Goal: Transaction & Acquisition: Purchase product/service

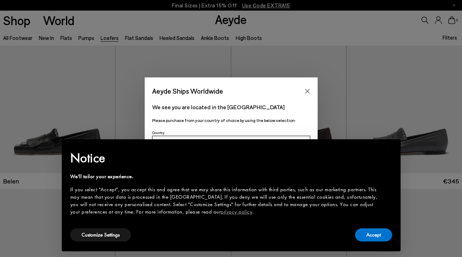
scroll to position [18, 0]
click at [304, 88] on button "Close" at bounding box center [307, 91] width 11 height 11
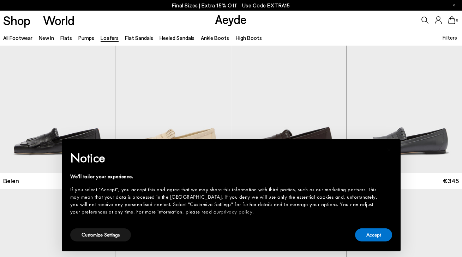
click at [368, 227] on div "Accept" at bounding box center [373, 235] width 37 height 16
click at [371, 230] on button "Accept" at bounding box center [373, 234] width 37 height 13
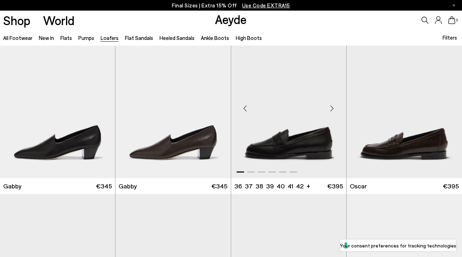
scroll to position [817, 0]
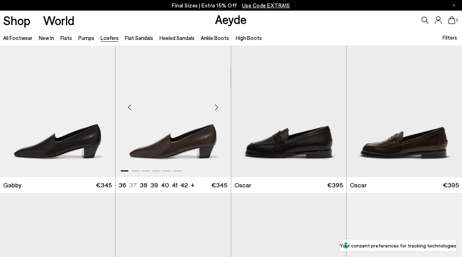
click at [215, 107] on div "Next slide" at bounding box center [216, 107] width 21 height 21
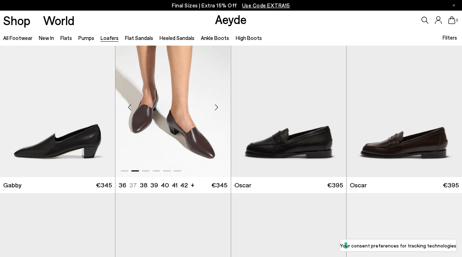
click at [215, 107] on div "Next slide" at bounding box center [216, 107] width 21 height 21
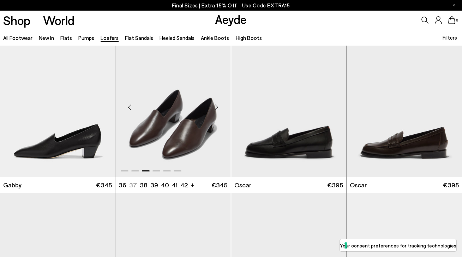
click at [215, 107] on div "Next slide" at bounding box center [216, 107] width 21 height 21
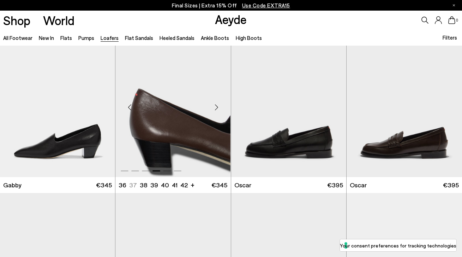
click at [215, 107] on div "Next slide" at bounding box center [216, 107] width 21 height 21
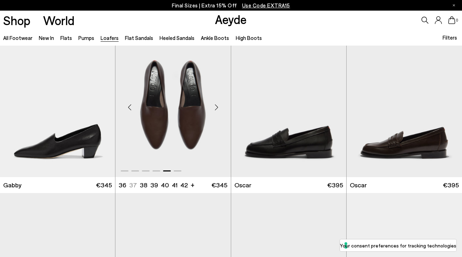
click at [215, 107] on div "Next slide" at bounding box center [216, 107] width 21 height 21
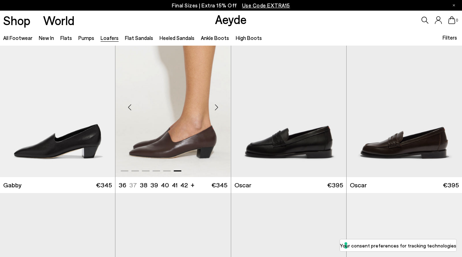
click at [215, 107] on div "Next slide" at bounding box center [216, 107] width 21 height 21
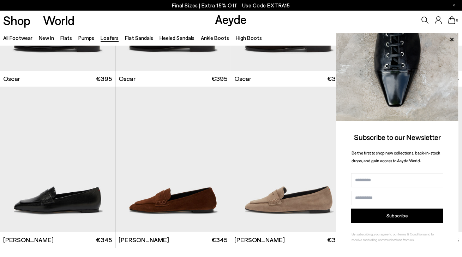
scroll to position [1085, 0]
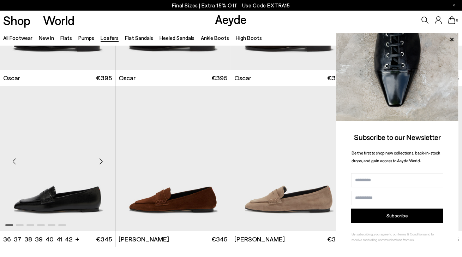
click at [102, 160] on div "Next slide" at bounding box center [100, 160] width 21 height 21
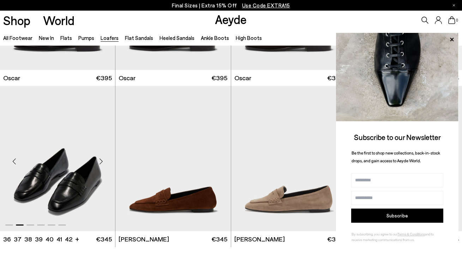
click at [102, 160] on div "Next slide" at bounding box center [100, 160] width 21 height 21
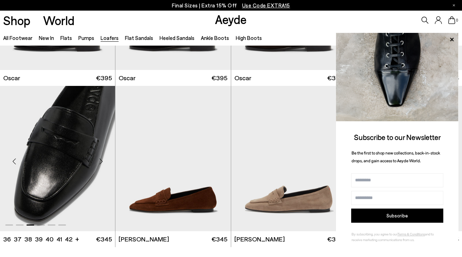
click at [102, 160] on div "Next slide" at bounding box center [100, 160] width 21 height 21
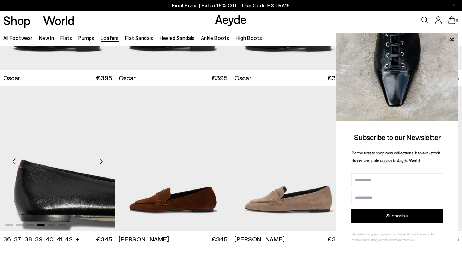
click at [102, 160] on div "Next slide" at bounding box center [100, 160] width 21 height 21
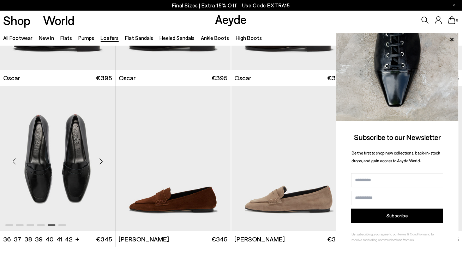
click at [102, 160] on div "Next slide" at bounding box center [100, 160] width 21 height 21
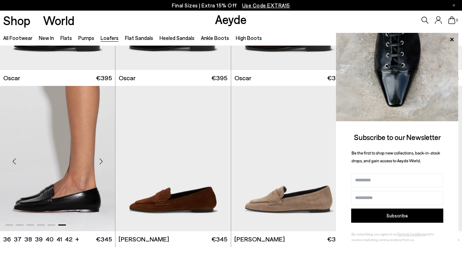
click at [102, 160] on div "Next slide" at bounding box center [100, 160] width 21 height 21
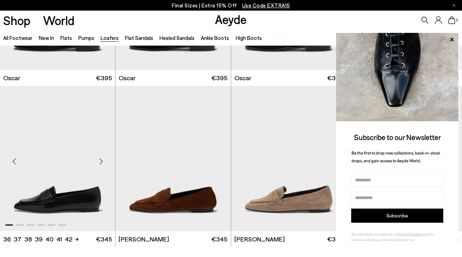
click at [102, 160] on div "Next slide" at bounding box center [100, 160] width 21 height 21
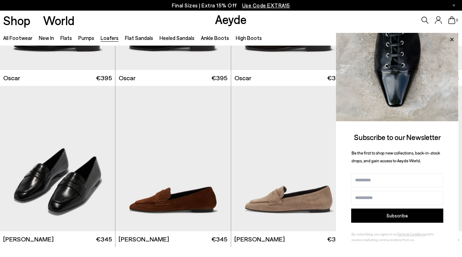
click at [452, 40] on icon at bounding box center [452, 39] width 4 height 4
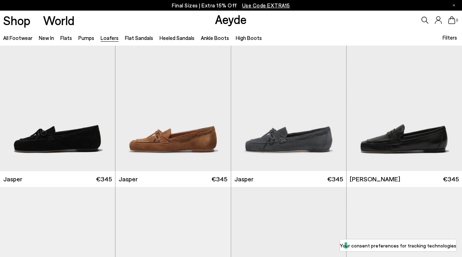
scroll to position [146, 0]
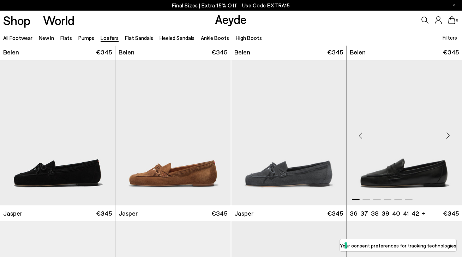
click at [449, 136] on div "Next slide" at bounding box center [447, 135] width 21 height 21
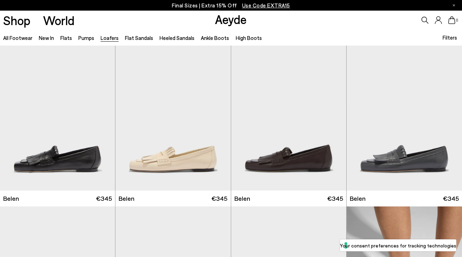
scroll to position [0, 0]
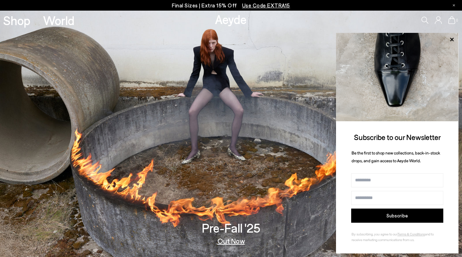
click at [265, 6] on span "Use Code EXTRA15" at bounding box center [266, 5] width 48 height 6
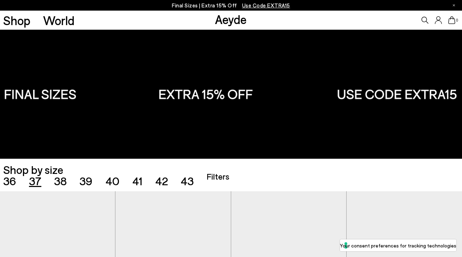
click at [36, 181] on span "37" at bounding box center [35, 180] width 12 height 13
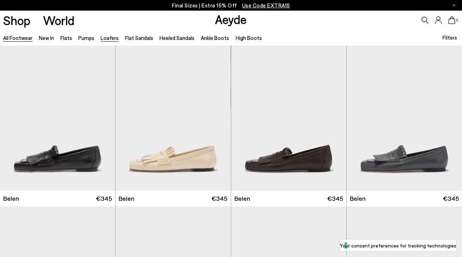
click at [103, 39] on link "Loafers" at bounding box center [110, 38] width 18 height 6
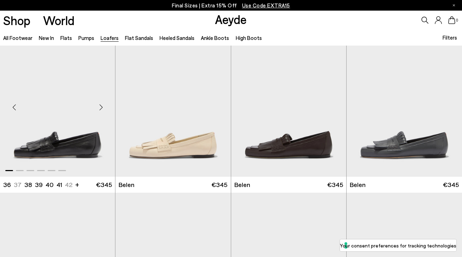
scroll to position [14, 0]
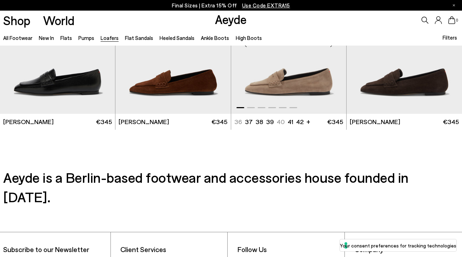
scroll to position [1202, 0]
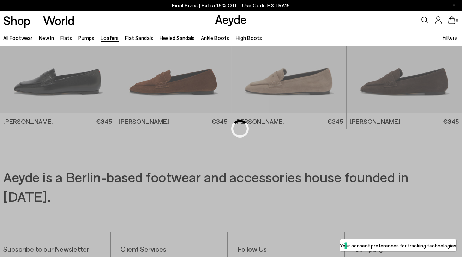
scroll to position [279, 0]
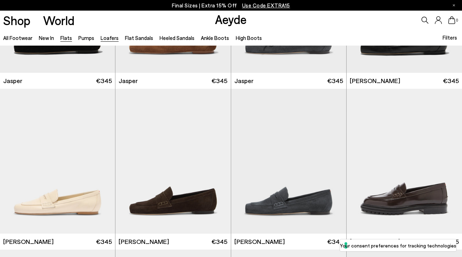
click at [67, 37] on link "Flats" at bounding box center [66, 38] width 12 height 6
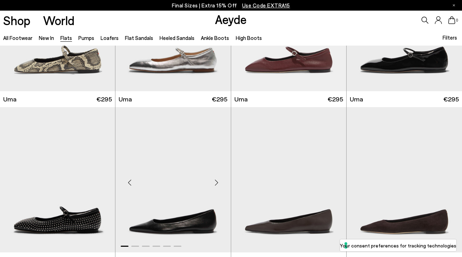
scroll to position [702, 0]
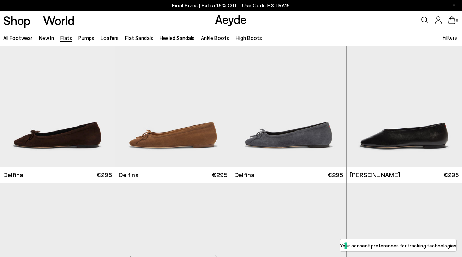
scroll to position [1419, 0]
